Goal: Information Seeking & Learning: Learn about a topic

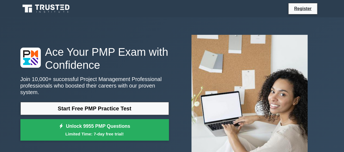
click at [93, 105] on link "Start Free PMP Practice Test" at bounding box center [94, 108] width 149 height 13
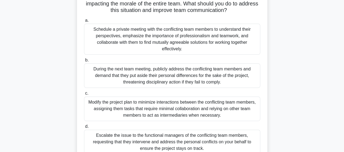
scroll to position [82, 0]
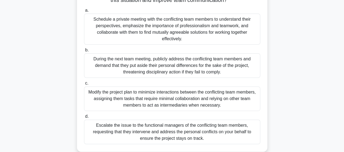
click at [162, 28] on div "Schedule a private meeting with the conflicting team members to understand thei…" at bounding box center [172, 29] width 176 height 31
click at [84, 12] on input "a. Schedule a private meeting with the conflicting team members to understand t…" at bounding box center [84, 11] width 0 height 4
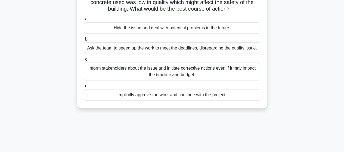
scroll to position [54, 0]
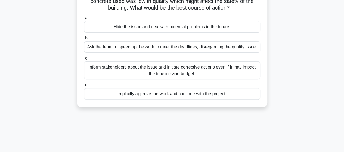
click at [174, 71] on div "Inform stakeholders about the issue and initiate corrective actions even if it …" at bounding box center [172, 71] width 176 height 18
click at [84, 60] on input "c. Inform stakeholders about the issue and initiate corrective actions even if …" at bounding box center [84, 59] width 0 height 4
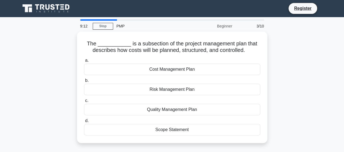
scroll to position [0, 0]
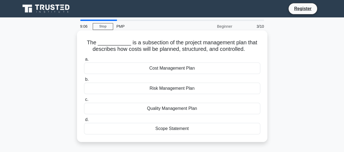
click at [178, 68] on div "Cost Management Plan" at bounding box center [172, 68] width 176 height 11
click at [84, 61] on input "a. Cost Management Plan" at bounding box center [84, 60] width 0 height 4
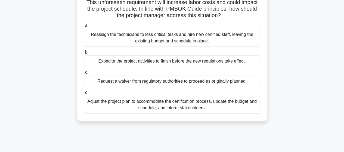
scroll to position [54, 0]
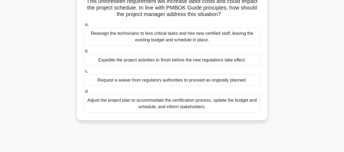
click at [192, 102] on div "Adjust the project plan to accommodate the certification process, update the bu…" at bounding box center [172, 104] width 176 height 18
click at [84, 93] on input "d. Adjust the project plan to accommodate the certification process, update the…" at bounding box center [84, 92] width 0 height 4
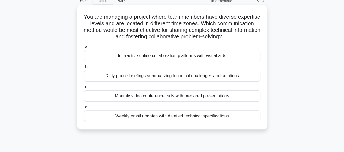
scroll to position [27, 0]
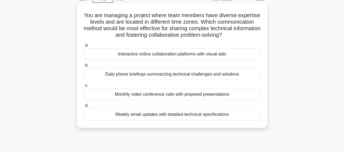
click at [171, 74] on div "Daily phone briefings summarizing technical challenges and solutions" at bounding box center [172, 74] width 176 height 11
click at [84, 67] on input "b. Daily phone briefings summarizing technical challenges and solutions" at bounding box center [84, 66] width 0 height 4
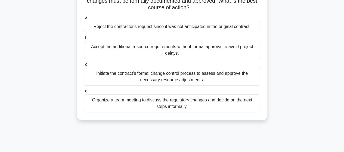
scroll to position [82, 0]
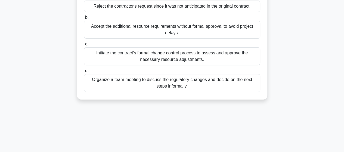
click at [198, 60] on div "Initiate the contract’s formal change control process to assess and approve the…" at bounding box center [172, 56] width 176 height 18
click at [84, 46] on input "c. Initiate the contract’s formal change control process to assess and approve …" at bounding box center [84, 44] width 0 height 4
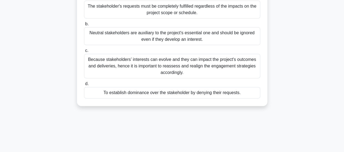
click at [155, 69] on div "Because stakeholders’ interests can evolve and they can impact the project's ou…" at bounding box center [172, 66] width 176 height 25
click at [84, 53] on input "c. Because stakeholders’ interests can evolve and they can impact the project's…" at bounding box center [84, 51] width 0 height 4
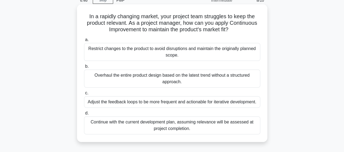
scroll to position [27, 0]
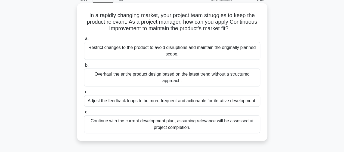
click at [197, 99] on div "Adjust the feedback loops to be more frequent and actionable for iterative deve…" at bounding box center [172, 100] width 176 height 11
click at [84, 94] on input "c. Adjust the feedback loops to be more frequent and actionable for iterative d…" at bounding box center [84, 92] width 0 height 4
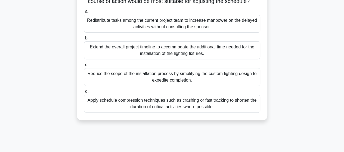
scroll to position [82, 0]
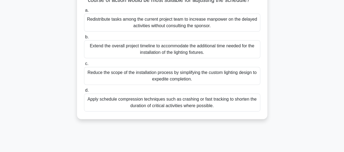
click at [169, 83] on div "Reduce the scope of the installation process by simplifying the custom lighting…" at bounding box center [172, 76] width 176 height 18
click at [84, 66] on input "c. Reduce the scope of the installation process by simplifying the custom light…" at bounding box center [84, 64] width 0 height 4
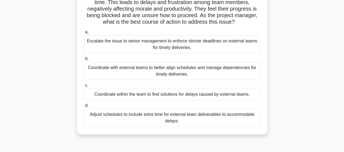
scroll to position [54, 0]
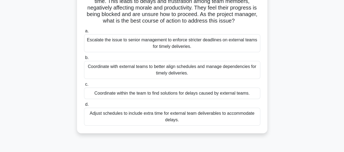
click at [194, 74] on div "Coordinate with external teams to better align schedules and manage dependencie…" at bounding box center [172, 70] width 176 height 18
click at [84, 60] on input "b. Coordinate with external teams to better align schedules and manage dependen…" at bounding box center [84, 58] width 0 height 4
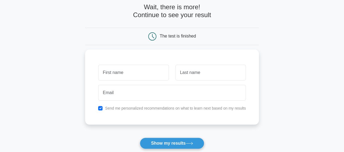
click at [131, 71] on input "text" at bounding box center [133, 73] width 71 height 16
type input "[PERSON_NAME]"
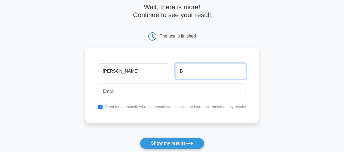
type input "B"
drag, startPoint x: 137, startPoint y: 100, endPoint x: 137, endPoint y: 96, distance: 3.8
click at [137, 97] on div at bounding box center [172, 91] width 154 height 20
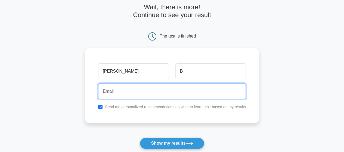
click at [136, 90] on input "email" at bounding box center [172, 92] width 148 height 16
type input "[EMAIL_ADDRESS][DOMAIN_NAME]"
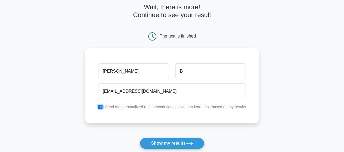
click at [101, 106] on input "checkbox" at bounding box center [100, 107] width 4 height 4
checkbox input "false"
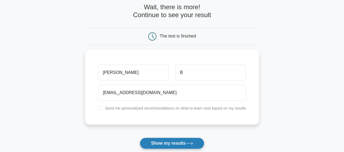
click at [179, 145] on button "Show my results" at bounding box center [172, 143] width 64 height 11
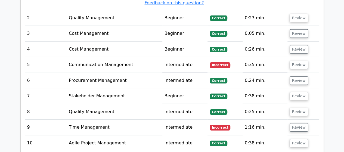
scroll to position [871, 0]
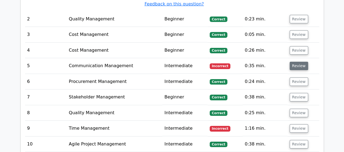
click at [300, 62] on button "Review" at bounding box center [299, 66] width 19 height 8
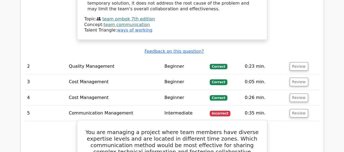
scroll to position [817, 0]
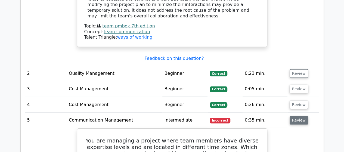
click at [296, 116] on button "Review" at bounding box center [299, 120] width 19 height 8
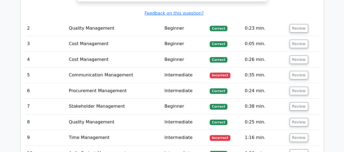
scroll to position [871, 0]
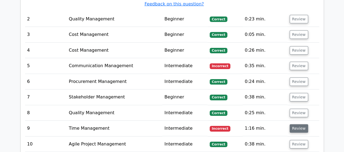
click at [297, 124] on button "Review" at bounding box center [299, 128] width 19 height 8
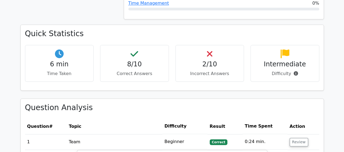
scroll to position [408, 0]
